Goal: Feedback & Contribution: Leave review/rating

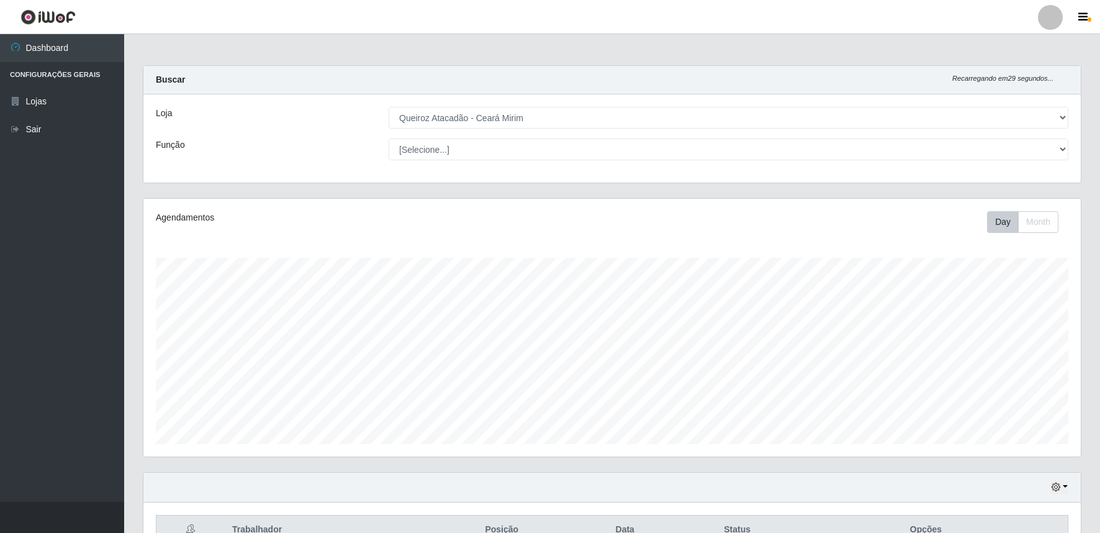
select select "465"
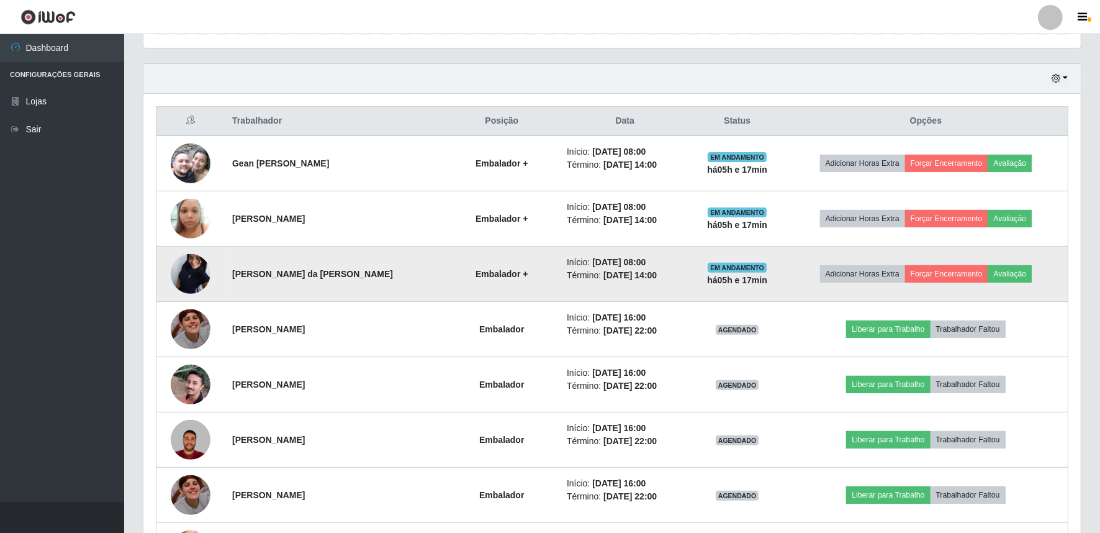
scroll to position [439, 0]
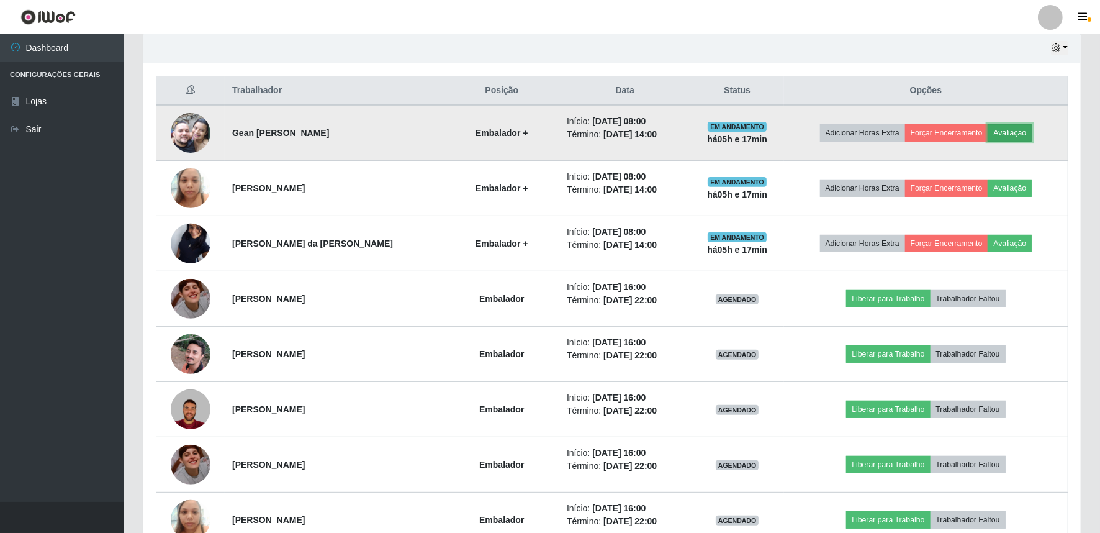
click at [1019, 137] on button "Avaliação" at bounding box center [1010, 132] width 44 height 17
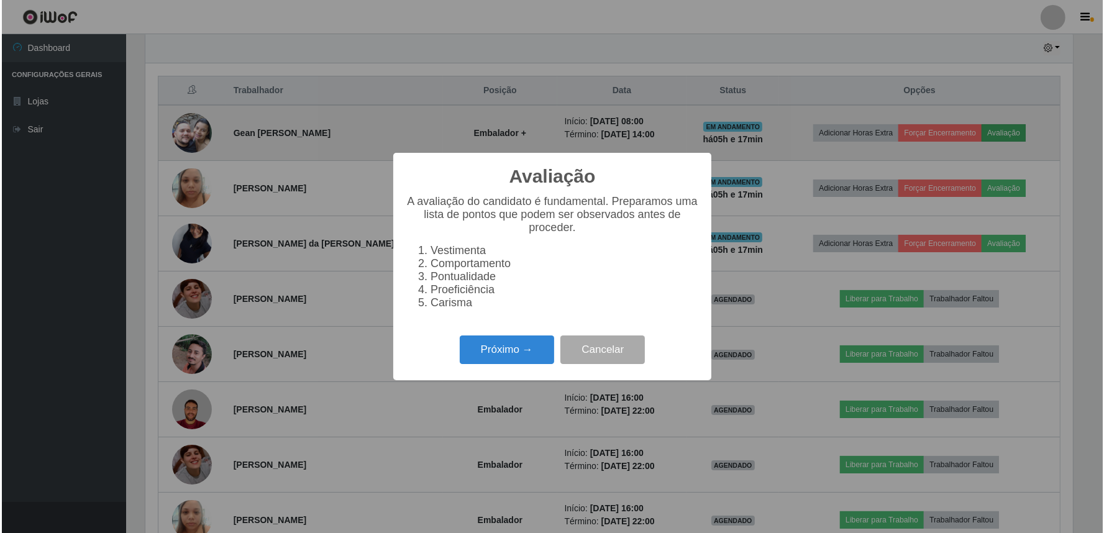
scroll to position [257, 930]
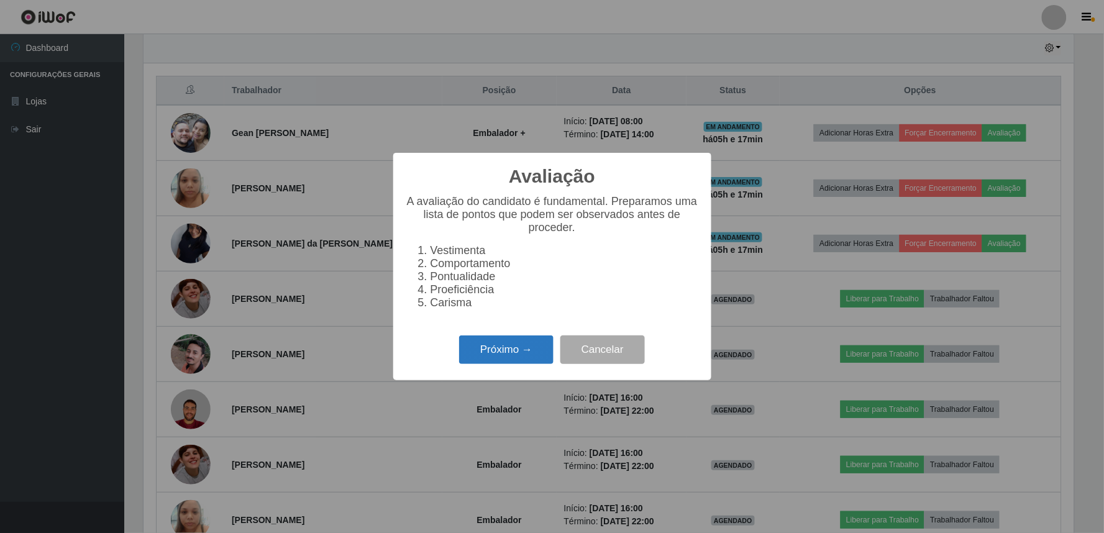
click at [506, 355] on button "Próximo →" at bounding box center [506, 349] width 94 height 29
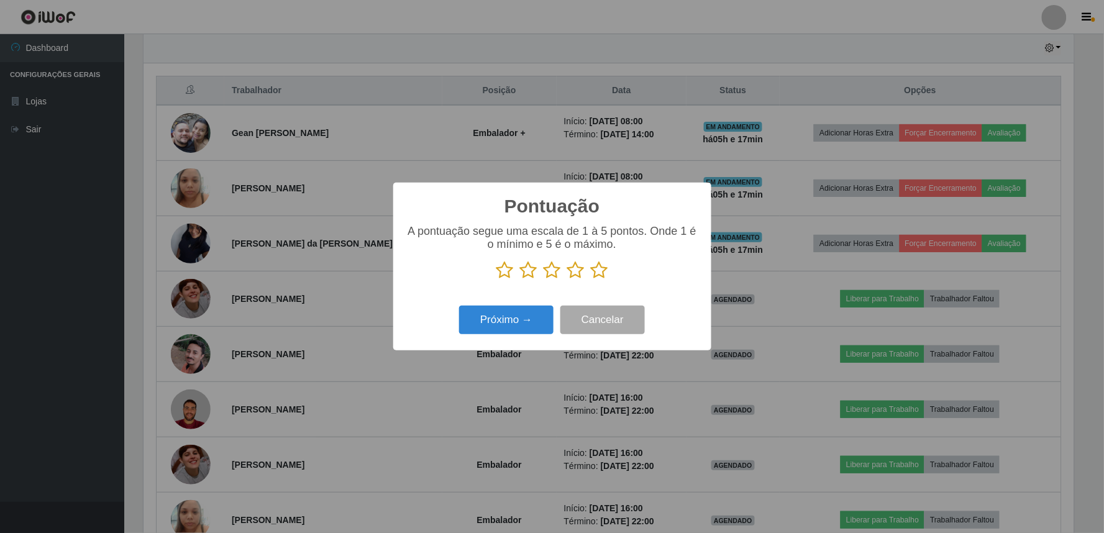
click at [580, 271] on icon at bounding box center [575, 270] width 17 height 19
click at [567, 279] on input "radio" at bounding box center [567, 279] width 0 height 0
click at [517, 329] on button "Próximo →" at bounding box center [506, 320] width 94 height 29
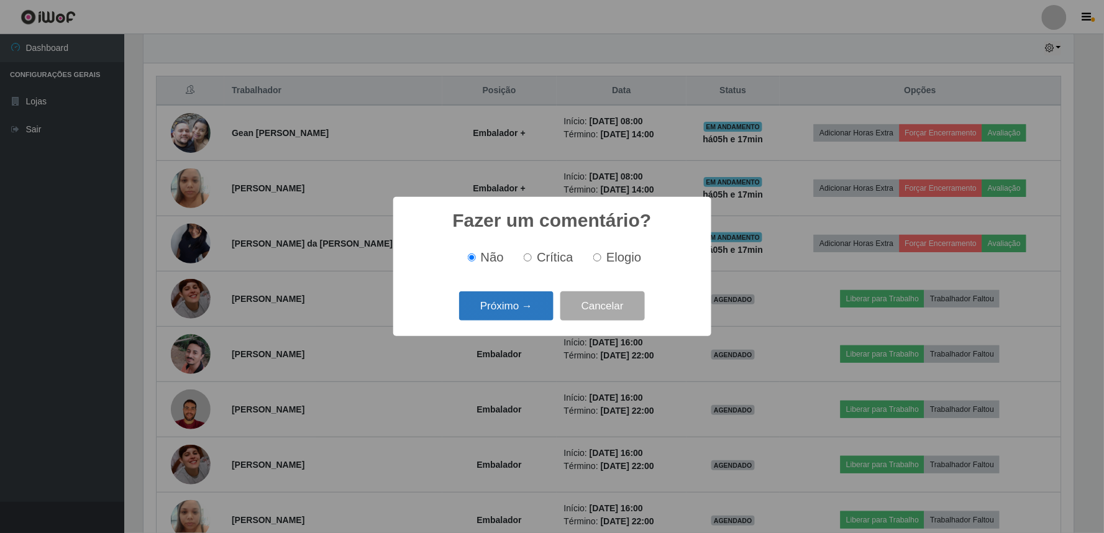
click at [530, 306] on button "Próximo →" at bounding box center [506, 305] width 94 height 29
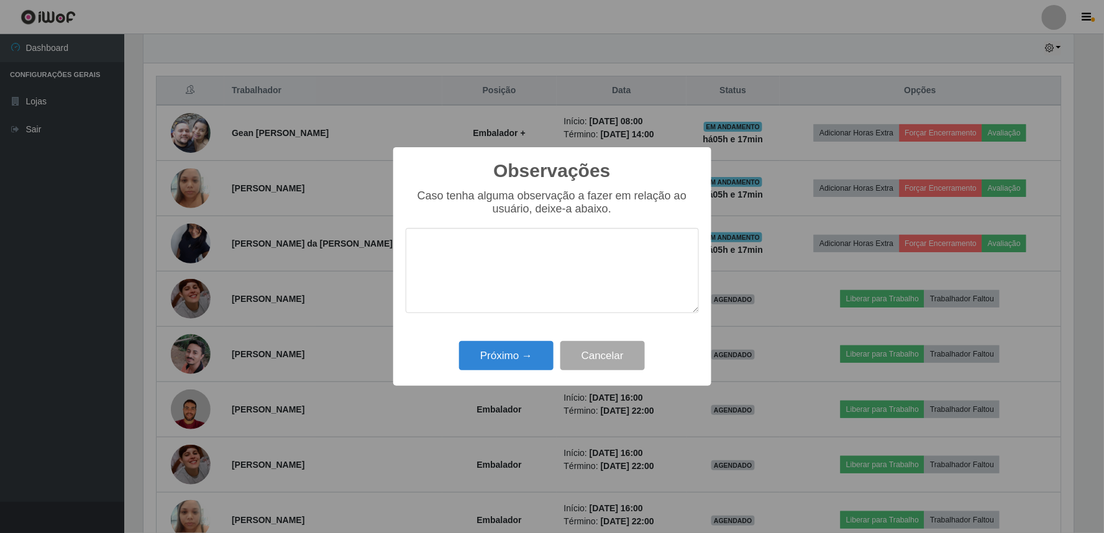
click at [537, 268] on textarea at bounding box center [552, 270] width 293 height 85
type textarea "dinamico proativo"
click at [505, 356] on button "Próximo →" at bounding box center [506, 355] width 94 height 29
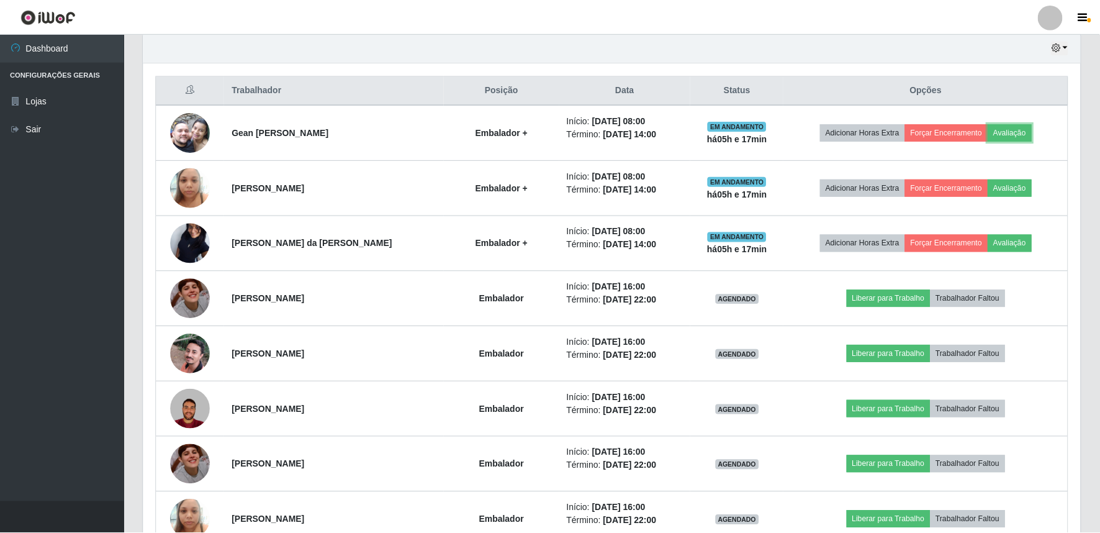
scroll to position [257, 938]
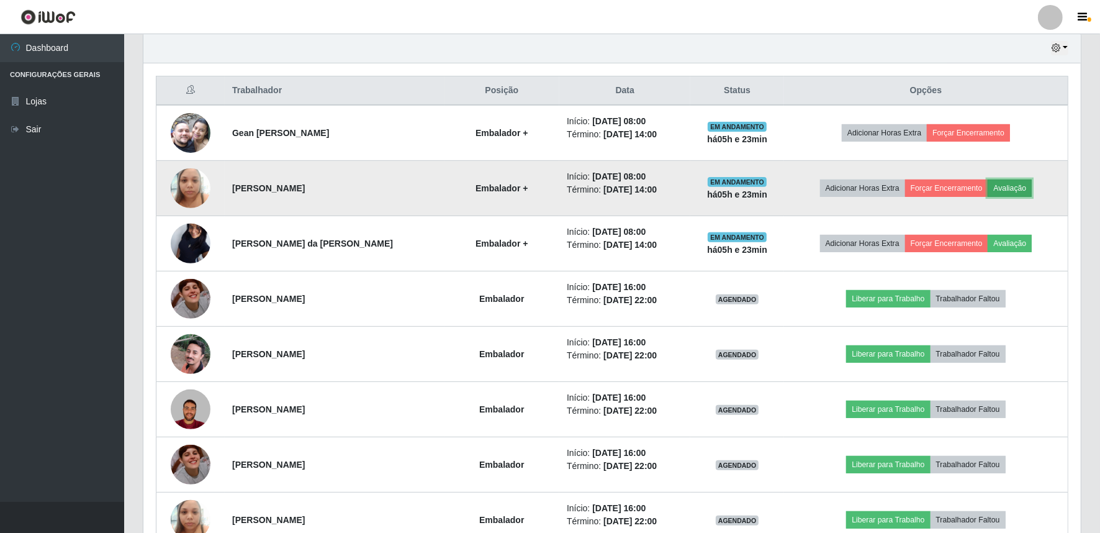
click at [1030, 187] on button "Avaliação" at bounding box center [1010, 187] width 44 height 17
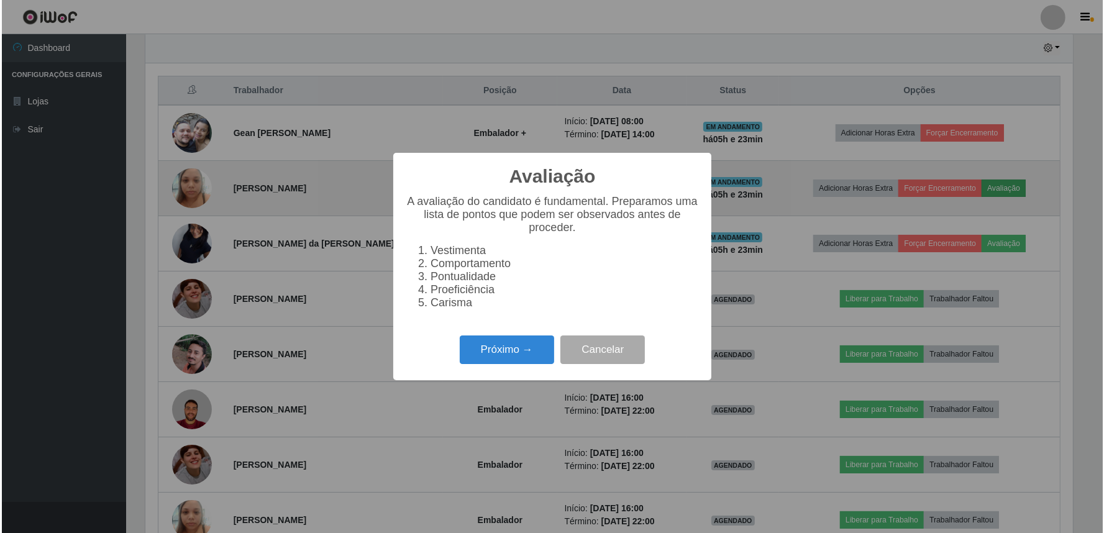
scroll to position [257, 930]
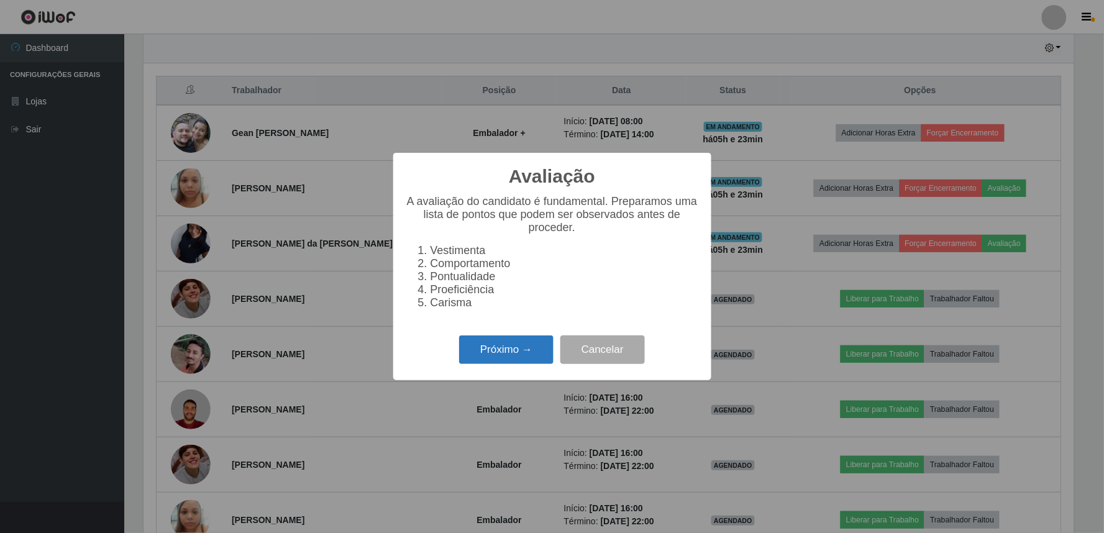
click at [493, 355] on button "Próximo →" at bounding box center [506, 349] width 94 height 29
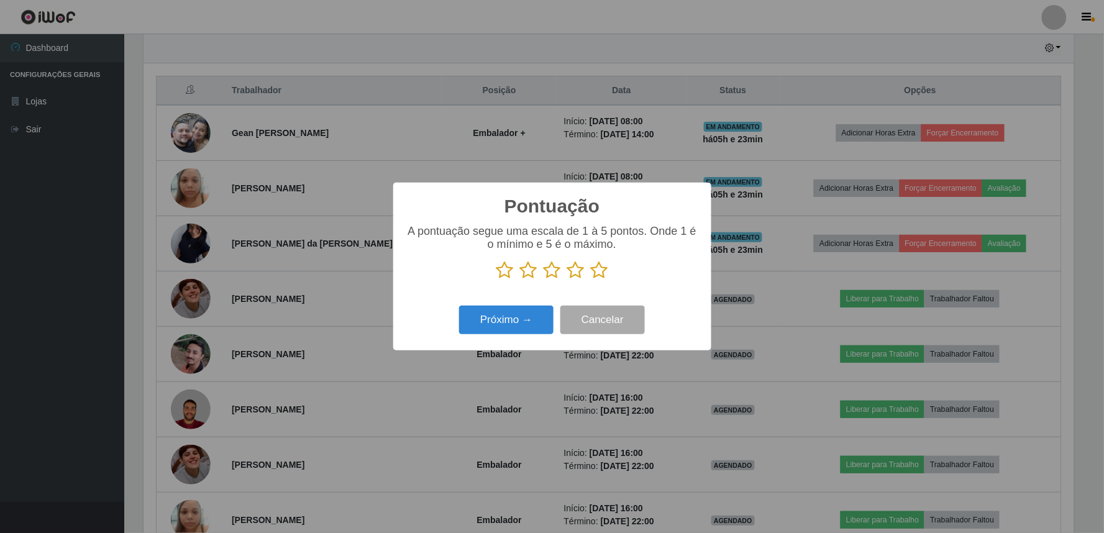
scroll to position [620746, 620073]
click at [578, 269] on icon at bounding box center [575, 270] width 17 height 19
click at [567, 279] on input "radio" at bounding box center [567, 279] width 0 height 0
click at [519, 326] on button "Próximo →" at bounding box center [506, 320] width 94 height 29
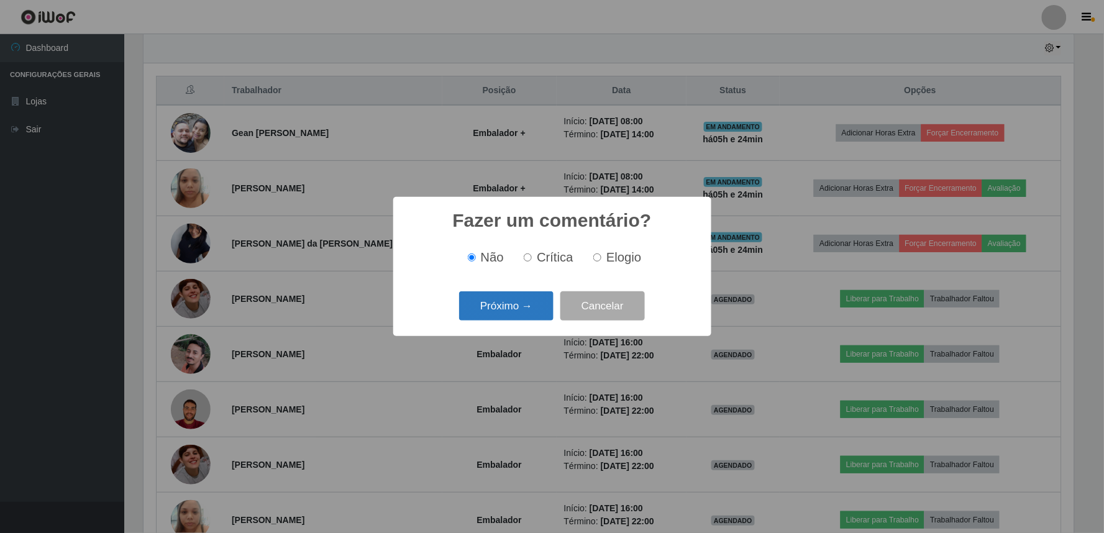
click at [520, 309] on button "Próximo →" at bounding box center [506, 305] width 94 height 29
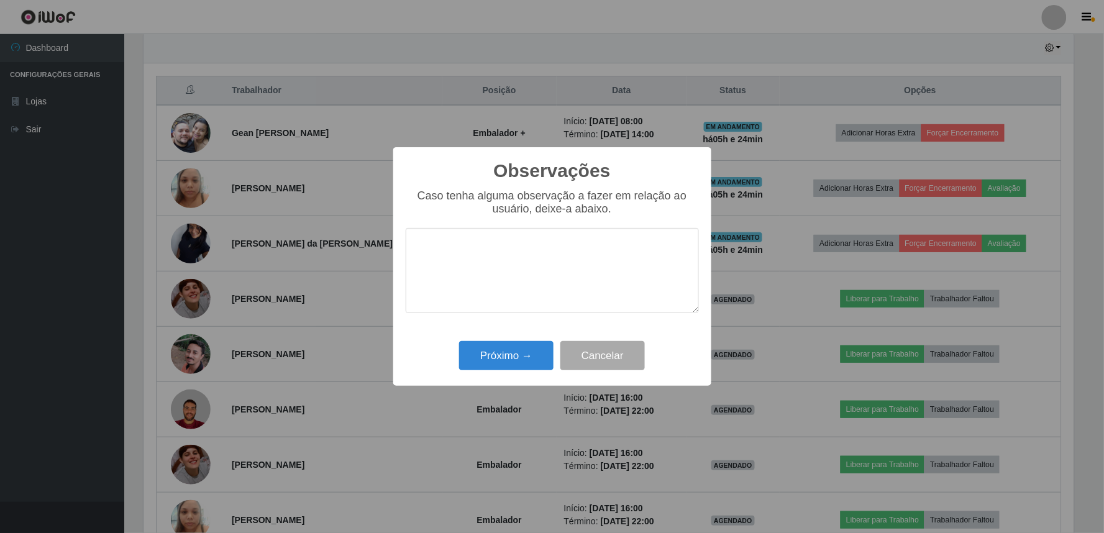
click at [489, 265] on textarea at bounding box center [552, 270] width 293 height 85
type textarea "pontual"
click at [497, 350] on button "Próximo →" at bounding box center [506, 355] width 94 height 29
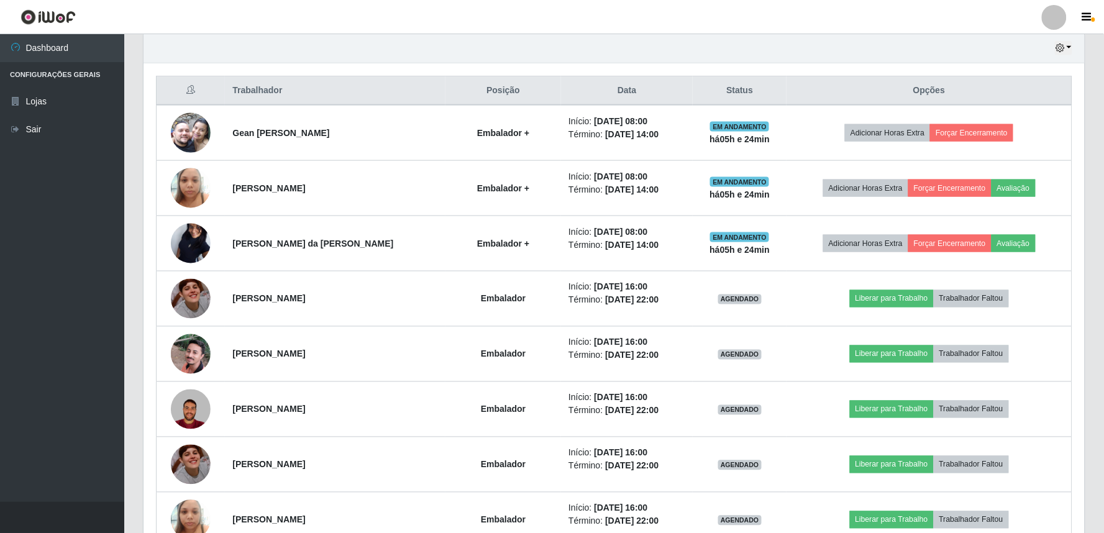
scroll to position [257, 938]
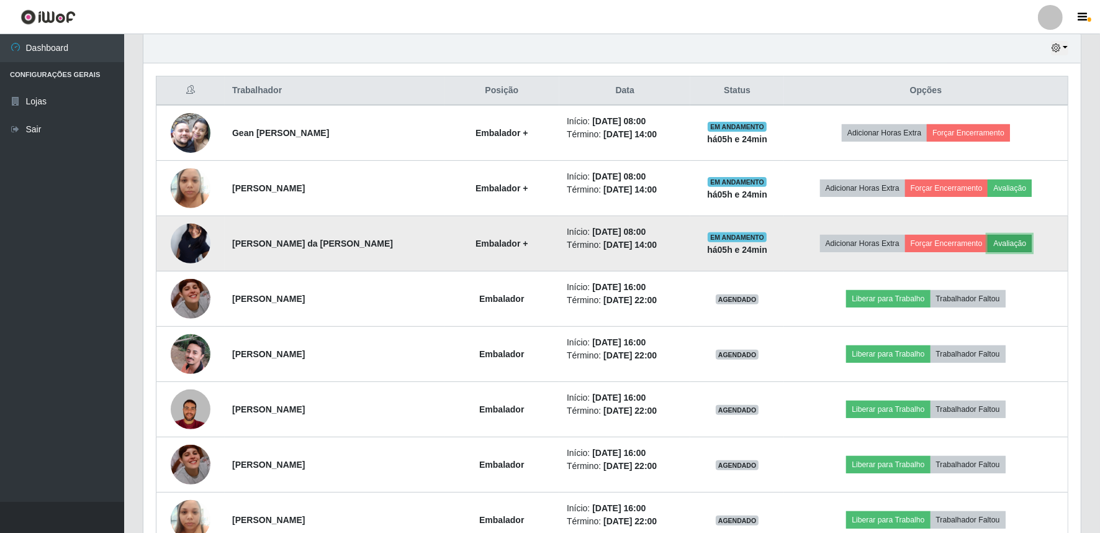
click at [1010, 241] on button "Avaliação" at bounding box center [1010, 243] width 44 height 17
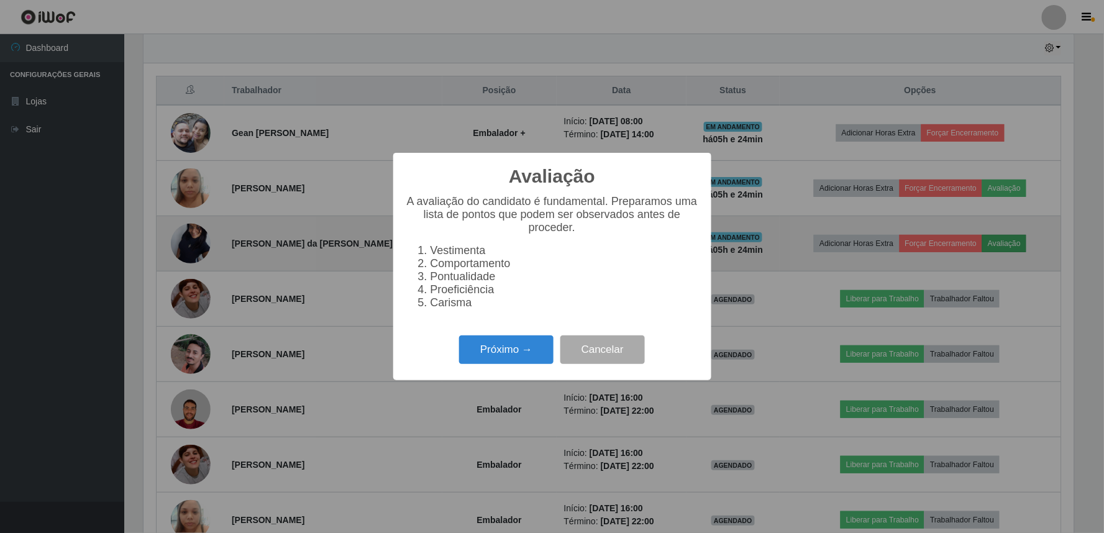
scroll to position [257, 930]
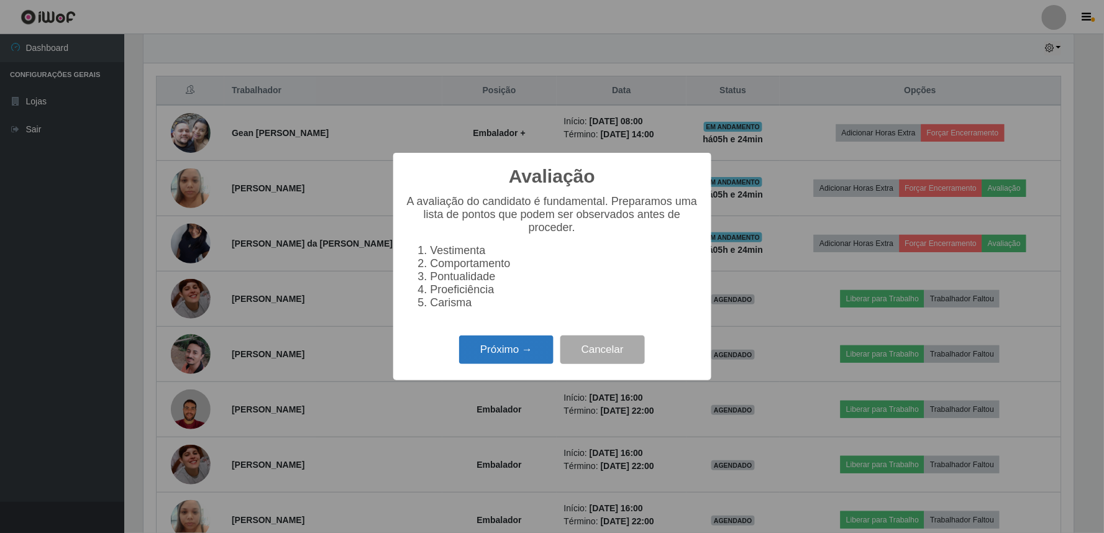
click at [494, 364] on button "Próximo →" at bounding box center [506, 349] width 94 height 29
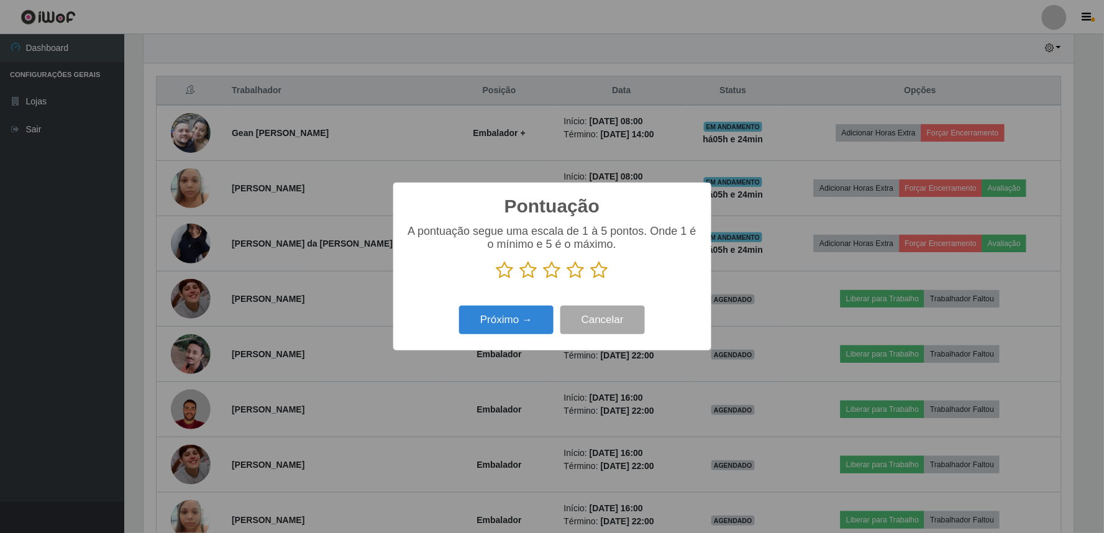
scroll to position [620746, 620073]
click at [599, 270] on icon at bounding box center [599, 270] width 17 height 19
click at [591, 279] on input "radio" at bounding box center [591, 279] width 0 height 0
click at [525, 324] on button "Próximo →" at bounding box center [506, 320] width 94 height 29
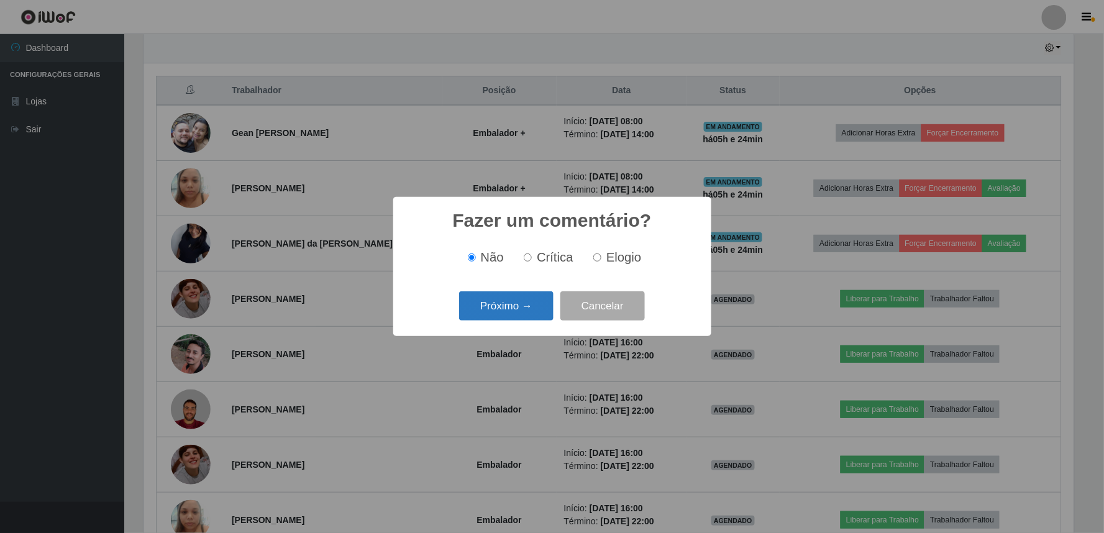
click at [502, 309] on button "Próximo →" at bounding box center [506, 305] width 94 height 29
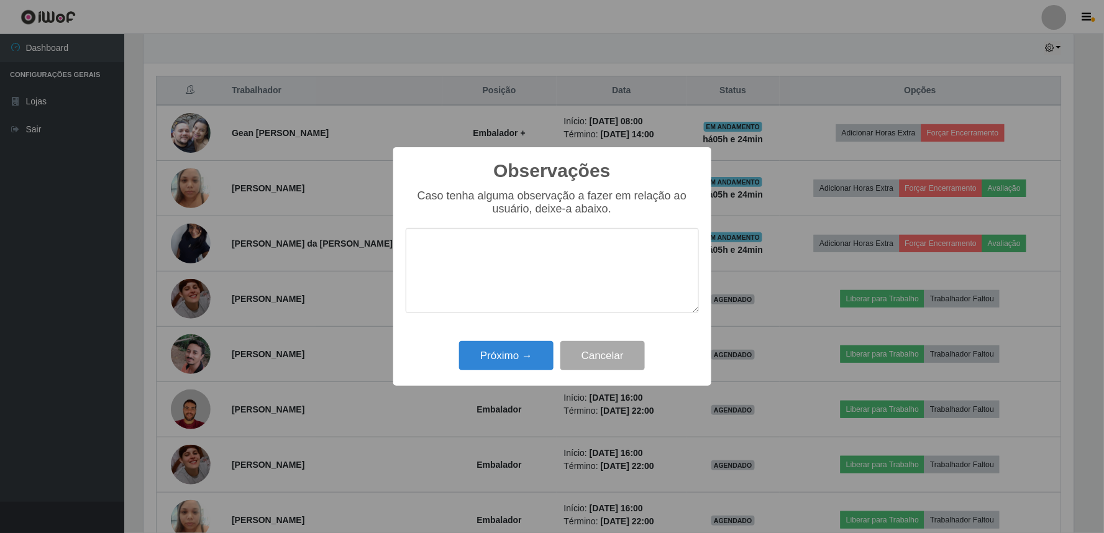
click at [508, 283] on textarea at bounding box center [552, 270] width 293 height 85
type textarea "proativa"
click at [503, 363] on button "Próximo →" at bounding box center [506, 355] width 94 height 29
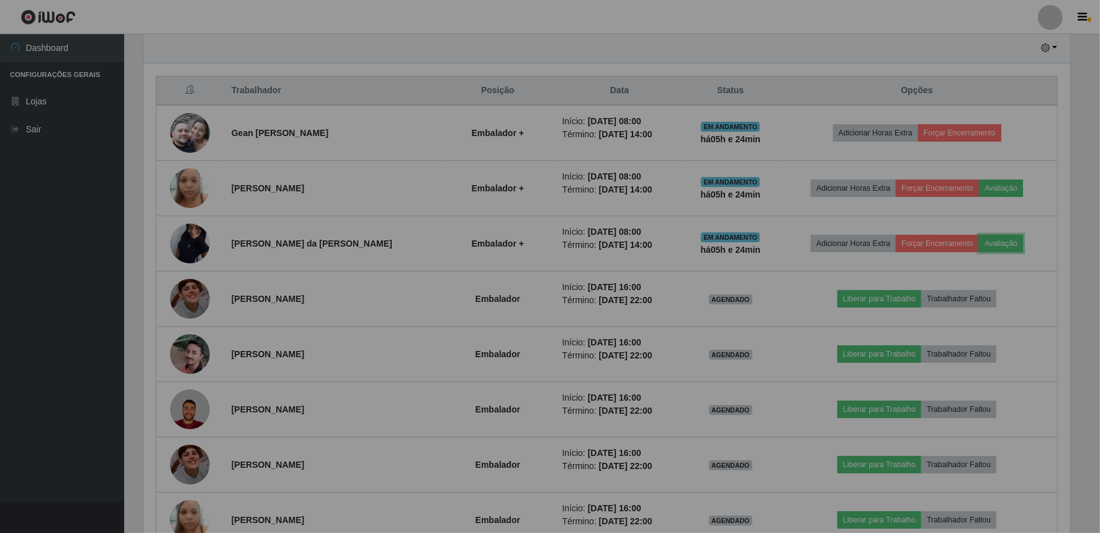
scroll to position [257, 938]
